Goal: Task Accomplishment & Management: Manage account settings

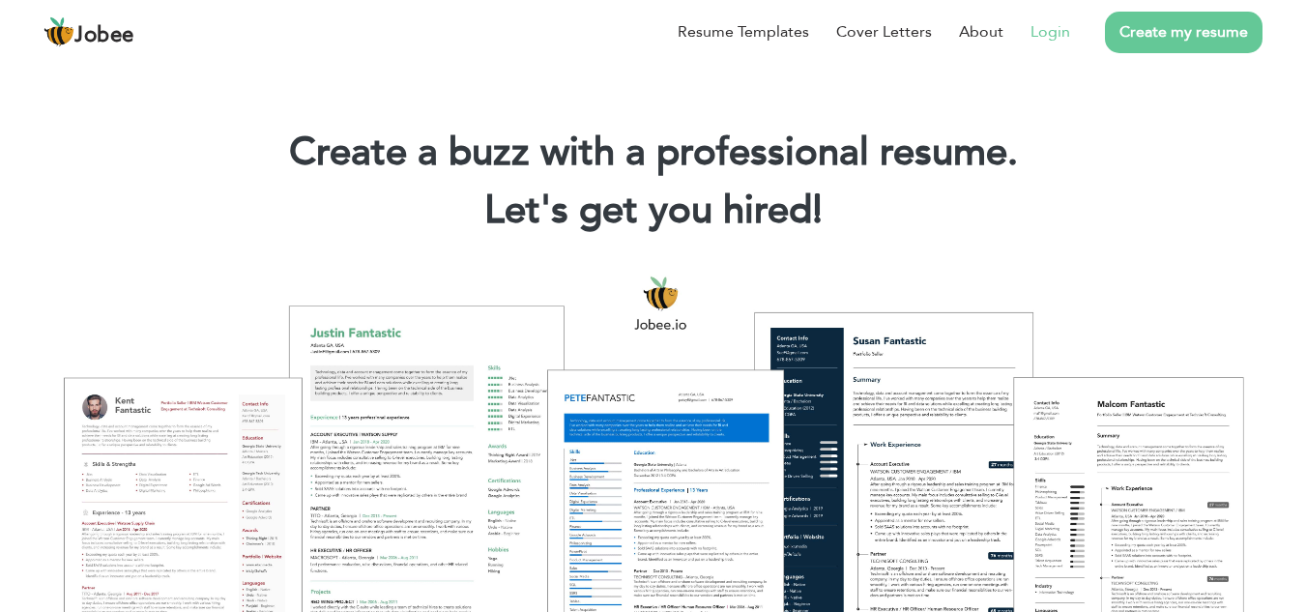
click at [1035, 32] on link "Login" at bounding box center [1050, 31] width 40 height 23
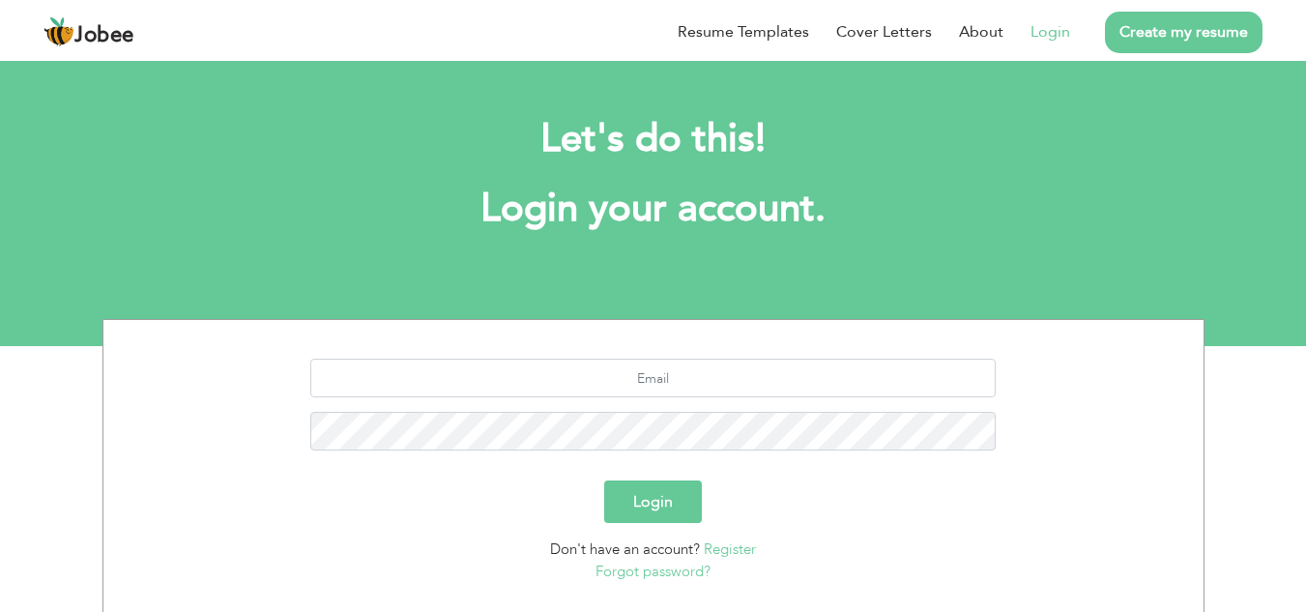
scroll to position [122, 0]
